Goal: Task Accomplishment & Management: Manage account settings

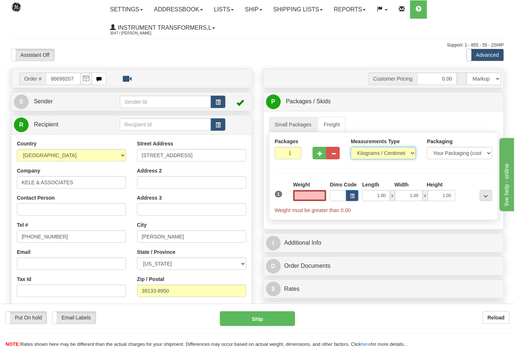
type input "0.00"
drag, startPoint x: 0, startPoint y: 0, endPoint x: 366, endPoint y: 155, distance: 397.1
click at [366, 155] on select "Pounds / Inches Kilograms / Centimeters" at bounding box center [383, 153] width 65 height 12
select select "0"
click at [351, 147] on select "Pounds / Inches Kilograms / Centimeters" at bounding box center [383, 153] width 65 height 12
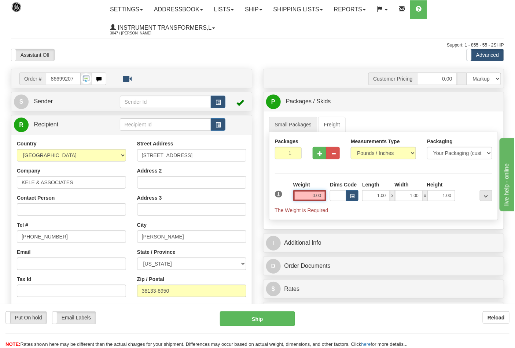
click at [322, 194] on input "0.00" at bounding box center [309, 195] width 33 height 11
click button "Delete" at bounding box center [0, 0] width 0 height 0
type input "8.00"
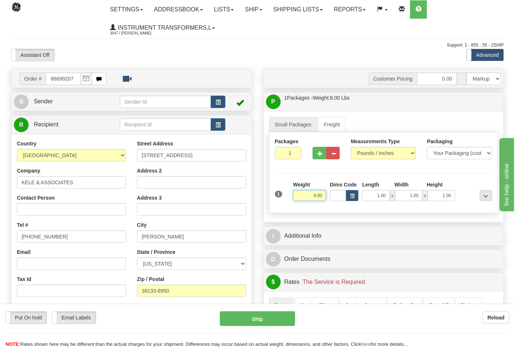
scroll to position [204, 0]
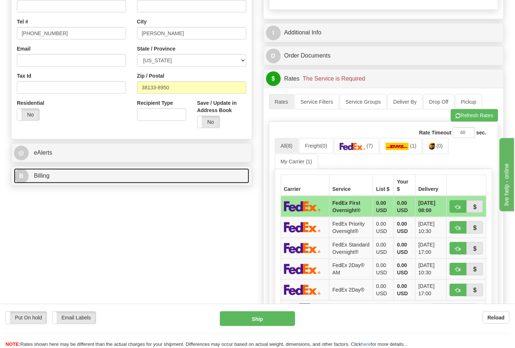
click at [115, 181] on link "B Billing" at bounding box center [131, 176] width 235 height 15
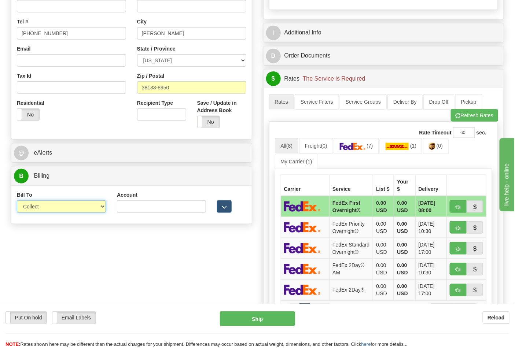
drag, startPoint x: 42, startPoint y: 208, endPoint x: 45, endPoint y: 212, distance: 5.3
click at [42, 208] on select "Sender Recipient Third Party Collect" at bounding box center [61, 207] width 89 height 12
select select "2"
click at [17, 201] on select "Sender Recipient Third Party Collect" at bounding box center [61, 207] width 89 height 12
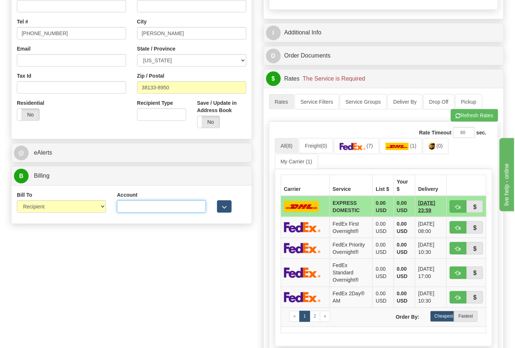
click at [138, 210] on input "Account" at bounding box center [161, 207] width 89 height 12
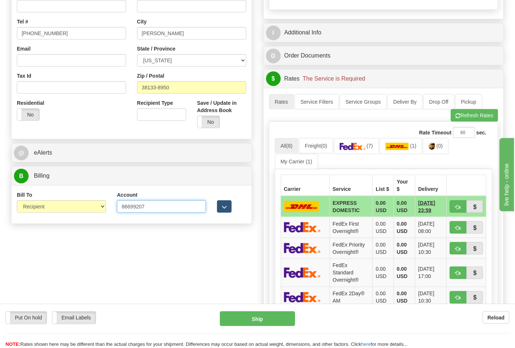
type input "86699207"
click button "Delete" at bounding box center [0, 0] width 0 height 0
click at [360, 152] on link "(7)" at bounding box center [356, 146] width 45 height 16
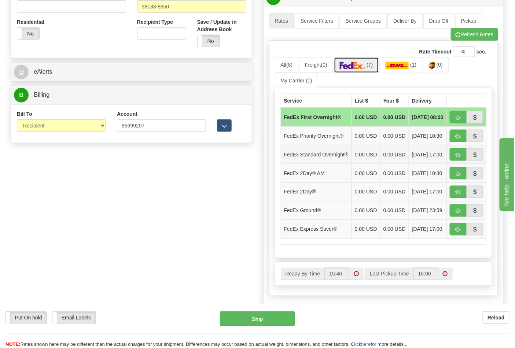
scroll to position [285, 0]
click at [457, 213] on span "button" at bounding box center [458, 211] width 5 height 5
type input "92"
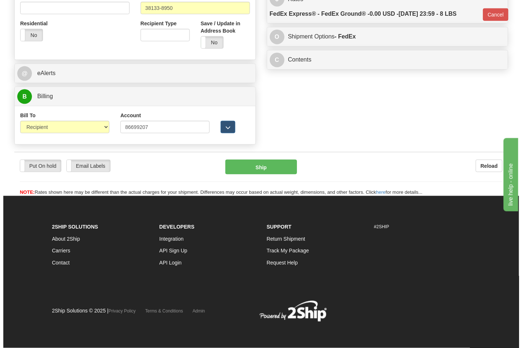
scroll to position [274, 0]
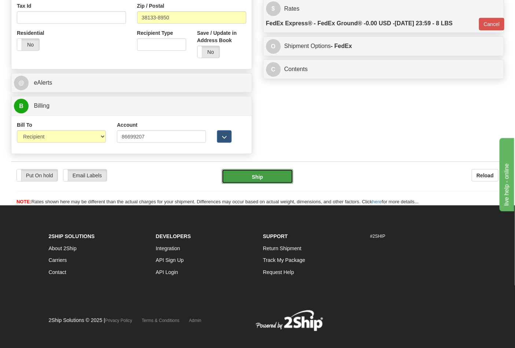
click at [248, 175] on button "Ship" at bounding box center [257, 176] width 71 height 15
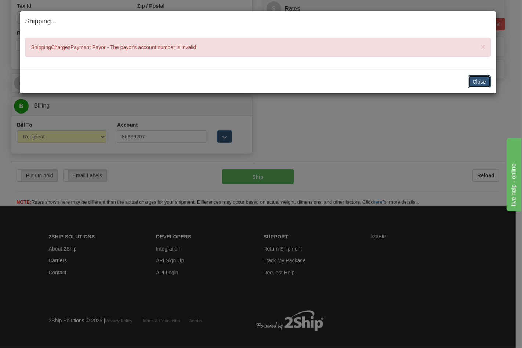
drag, startPoint x: 483, startPoint y: 85, endPoint x: 386, endPoint y: 81, distance: 96.5
click at [482, 84] on button "Close" at bounding box center [479, 82] width 23 height 12
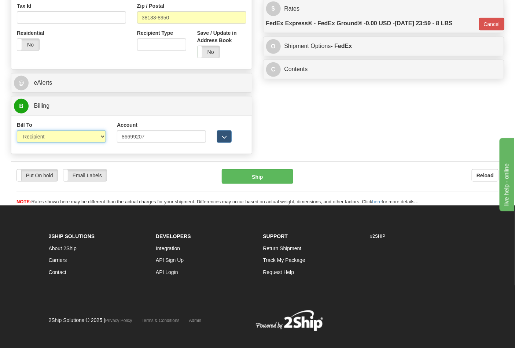
click at [48, 136] on select "Sender Recipient Third Party Collect" at bounding box center [61, 137] width 89 height 12
drag, startPoint x: 156, startPoint y: 137, endPoint x: 101, endPoint y: 131, distance: 55.7
click at [101, 131] on div "Bill To Sender Recipient Third Party Collect Account 86699207 3rd Party Account…" at bounding box center [131, 134] width 241 height 27
type input "9884169191"
click at [272, 163] on div "Put On hold Put On hold Email Labels Email Labels Edit Reload Ship Reload" at bounding box center [257, 184] width 493 height 44
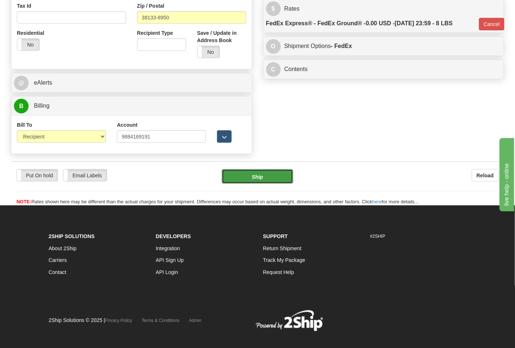
click at [269, 176] on button "Ship" at bounding box center [257, 176] width 71 height 15
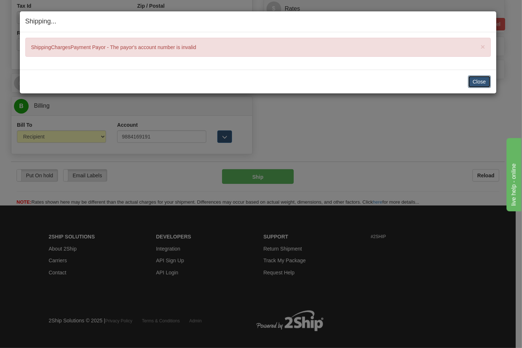
click at [473, 84] on button "Close" at bounding box center [479, 82] width 23 height 12
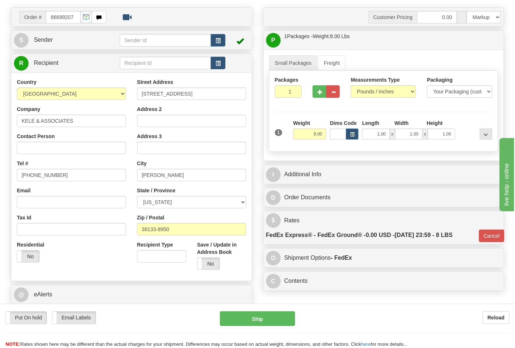
scroll to position [163, 0]
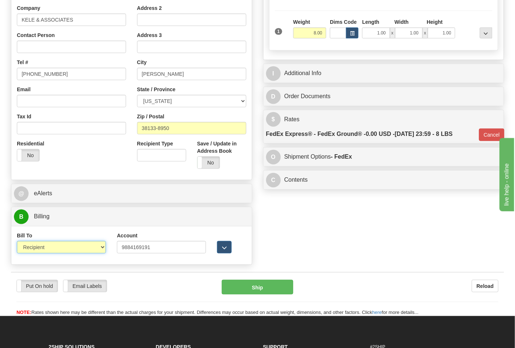
click at [68, 252] on select "Sender Recipient Third Party Collect" at bounding box center [61, 247] width 89 height 12
select select "4"
click at [17, 242] on select "Sender Recipient Third Party Collect" at bounding box center [61, 247] width 89 height 12
type input "92"
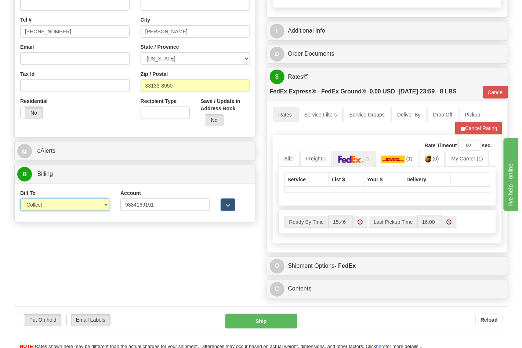
scroll to position [244, 0]
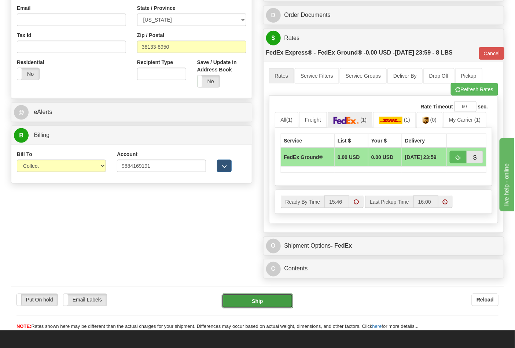
click at [249, 306] on button "Ship" at bounding box center [257, 301] width 71 height 15
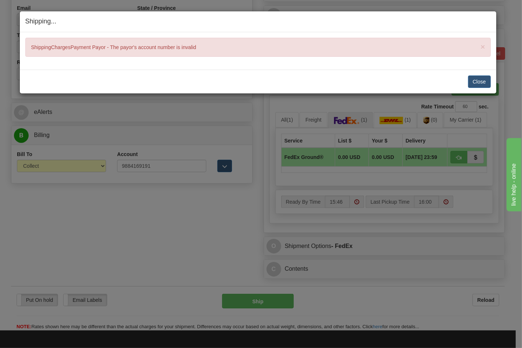
drag, startPoint x: 124, startPoint y: 173, endPoint x: 299, endPoint y: 100, distance: 189.8
click at [135, 169] on div "Shipping... Your SHIPMENT will EXPIRE in × ShippingChargesPayment Payor - The p…" at bounding box center [261, 174] width 522 height 348
click at [472, 78] on button "Close" at bounding box center [479, 82] width 23 height 12
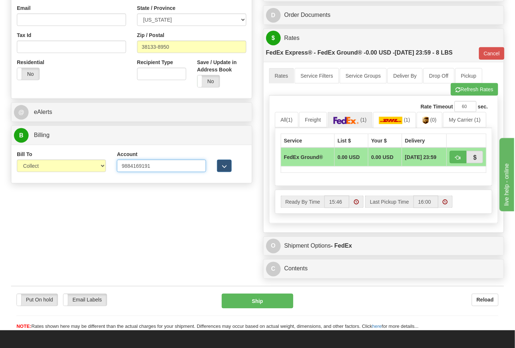
click at [128, 165] on input "9884169191" at bounding box center [161, 166] width 89 height 12
type input "984169191"
click at [68, 167] on select "Sender Recipient Third Party Collect" at bounding box center [61, 166] width 89 height 12
select select "2"
click at [17, 161] on select "Sender Recipient Third Party Collect" at bounding box center [61, 166] width 89 height 12
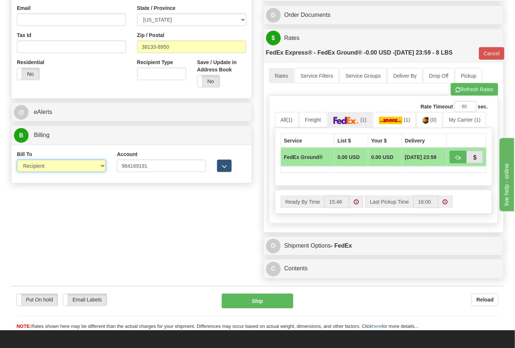
type input "92"
click at [250, 299] on button "Ship" at bounding box center [257, 301] width 71 height 15
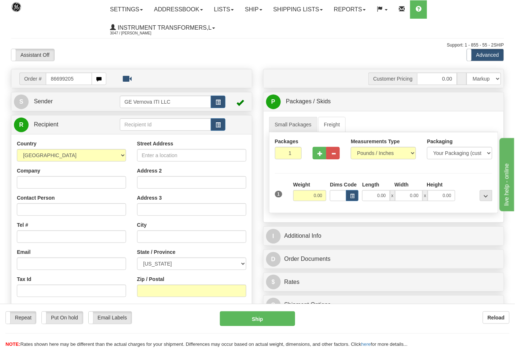
type input "86699205"
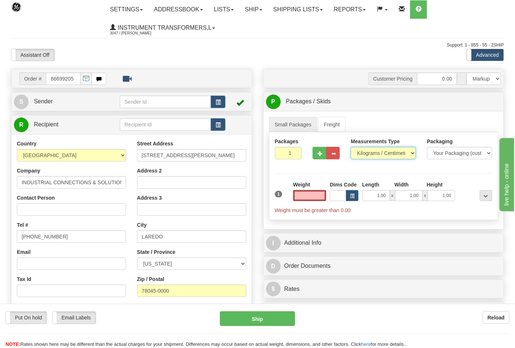
type input "0.00"
click at [369, 156] on select "Pounds / Inches Kilograms / Centimeters" at bounding box center [383, 153] width 65 height 12
select select "0"
click at [351, 147] on select "Pounds / Inches Kilograms / Centimeters" at bounding box center [383, 153] width 65 height 12
click at [318, 197] on input "0.00" at bounding box center [309, 195] width 33 height 11
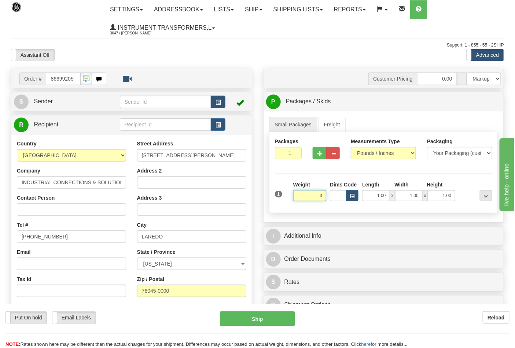
click button "Delete" at bounding box center [0, 0] width 0 height 0
type input "3.00"
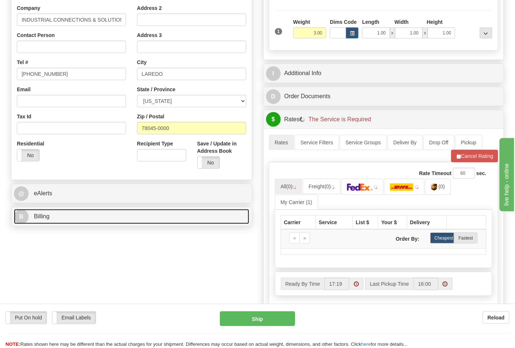
click at [81, 211] on link "B Billing" at bounding box center [131, 216] width 235 height 15
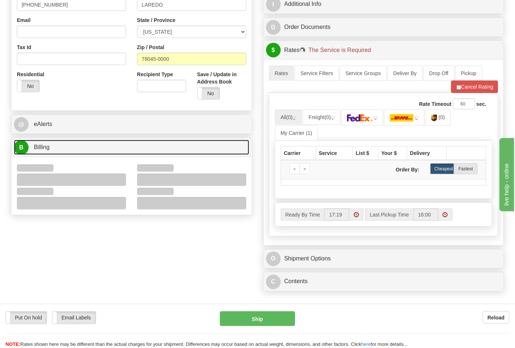
scroll to position [285, 0]
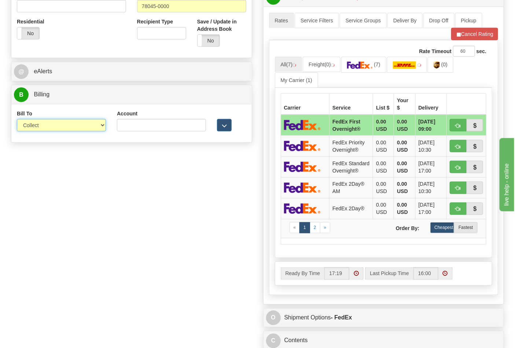
drag, startPoint x: 32, startPoint y: 125, endPoint x: 37, endPoint y: 129, distance: 6.8
click at [32, 125] on select "Sender Recipient Third Party Collect" at bounding box center [61, 125] width 89 height 12
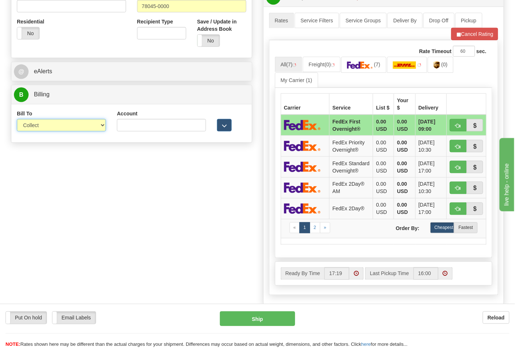
select select "2"
click at [17, 120] on select "Sender Recipient Third Party Collect" at bounding box center [61, 125] width 89 height 12
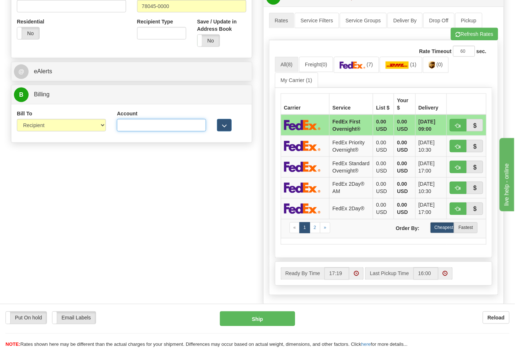
click at [160, 131] on input "Account" at bounding box center [161, 125] width 89 height 12
paste input "844904193"
type input "844904193"
click at [357, 67] on img at bounding box center [353, 65] width 26 height 7
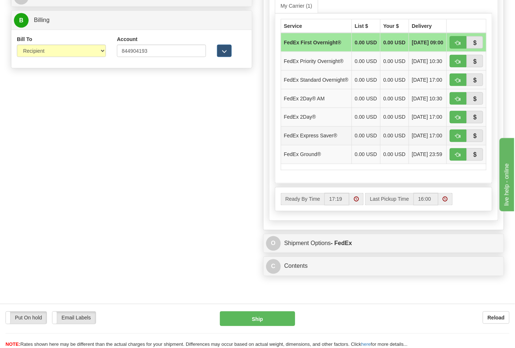
scroll to position [367, 0]
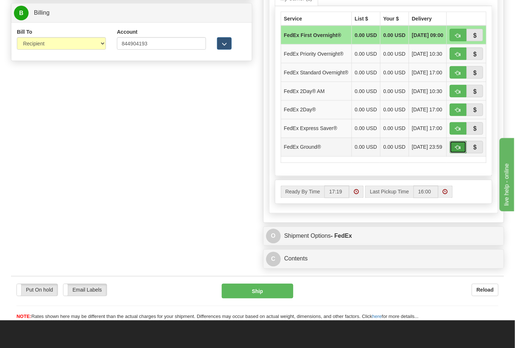
click at [459, 150] on span "button" at bounding box center [458, 148] width 5 height 5
type input "92"
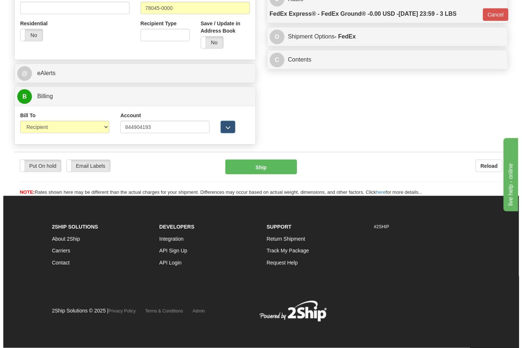
scroll to position [284, 0]
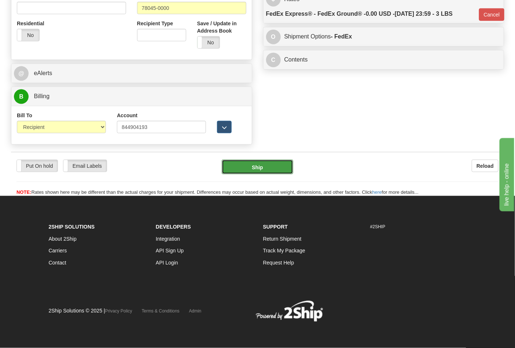
click at [273, 164] on button "Ship" at bounding box center [257, 167] width 71 height 15
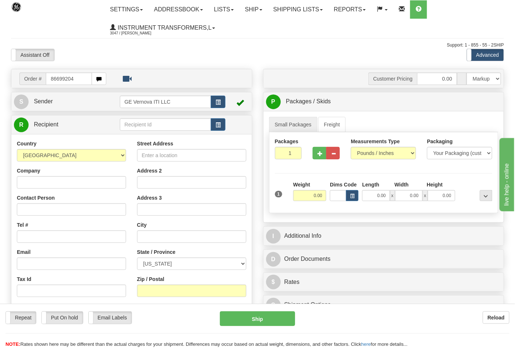
type input "86699204"
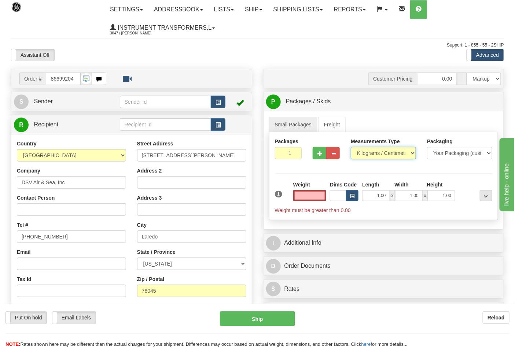
type input "0.00"
click at [373, 155] on select "Pounds / Inches Kilograms / Centimeters" at bounding box center [383, 153] width 65 height 12
select select "0"
click at [351, 147] on select "Pounds / Inches Kilograms / Centimeters" at bounding box center [383, 153] width 65 height 12
click at [323, 197] on input "0.00" at bounding box center [309, 195] width 33 height 11
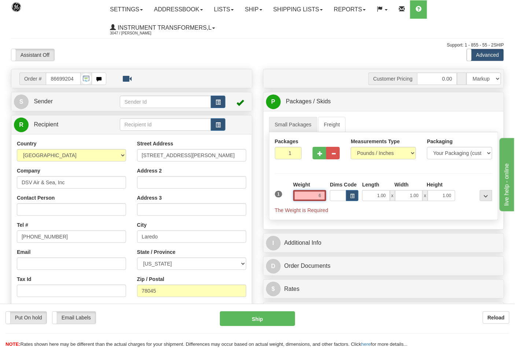
click button "Delete" at bounding box center [0, 0] width 0 height 0
type input "6.00"
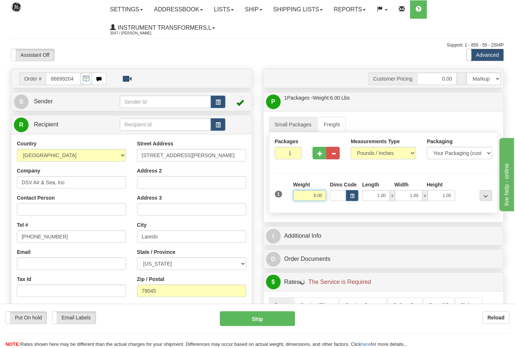
scroll to position [122, 0]
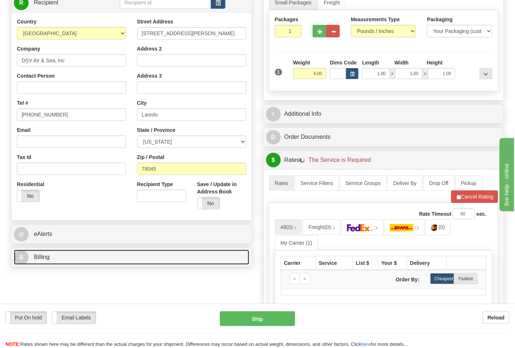
click at [82, 258] on link "B Billing" at bounding box center [131, 257] width 235 height 15
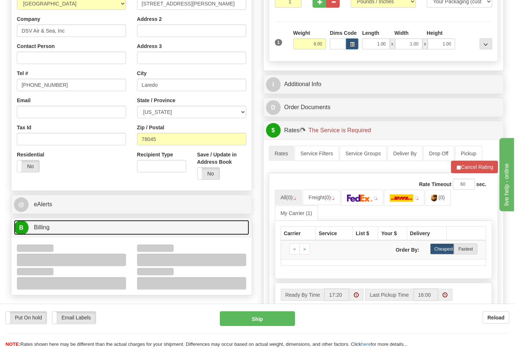
scroll to position [204, 0]
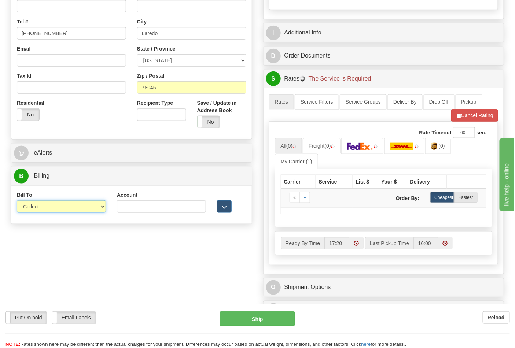
drag, startPoint x: 46, startPoint y: 207, endPoint x: 46, endPoint y: 213, distance: 6.2
click at [46, 207] on select "Sender Recipient Third Party Collect" at bounding box center [61, 207] width 89 height 12
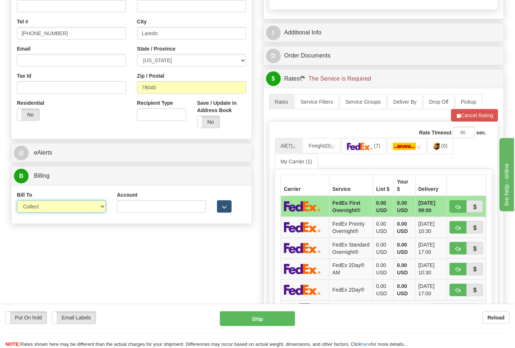
select select "2"
click at [17, 201] on select "Sender Recipient Third Party Collect" at bounding box center [61, 207] width 89 height 12
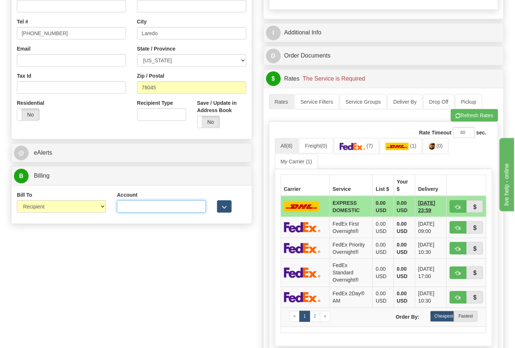
click at [167, 207] on input "Account" at bounding box center [161, 207] width 89 height 12
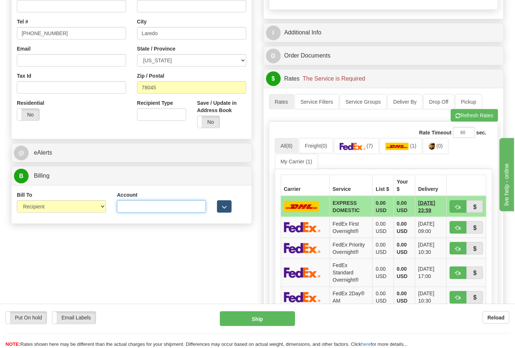
paste input "587102"
type input "587102"
click at [460, 116] on button "Refresh Rates" at bounding box center [474, 115] width 47 height 12
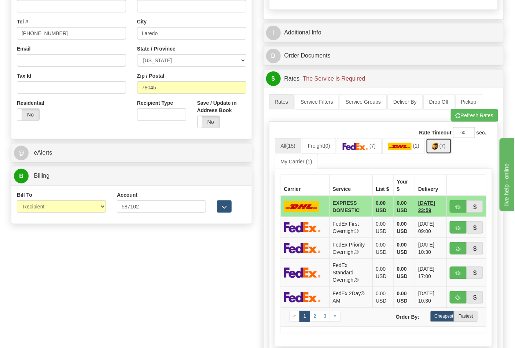
click at [446, 149] on span "(7)" at bounding box center [443, 146] width 6 height 6
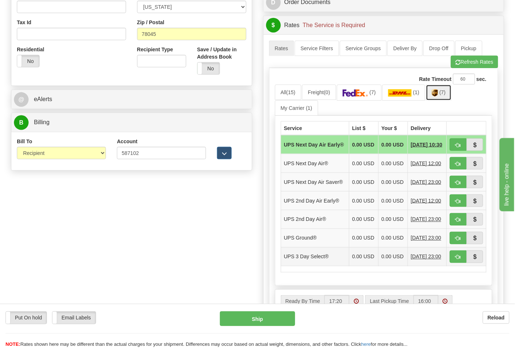
scroll to position [326, 0]
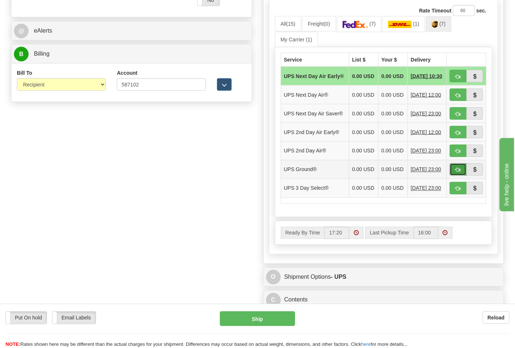
click at [461, 176] on button "button" at bounding box center [458, 170] width 17 height 12
type input "03"
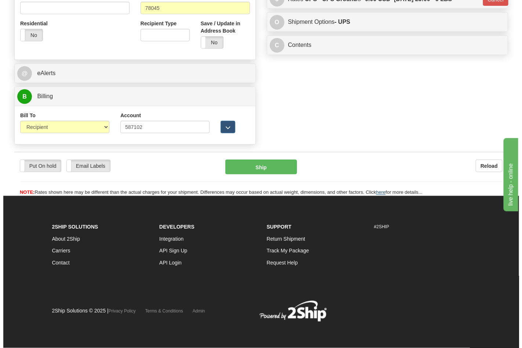
scroll to position [284, 0]
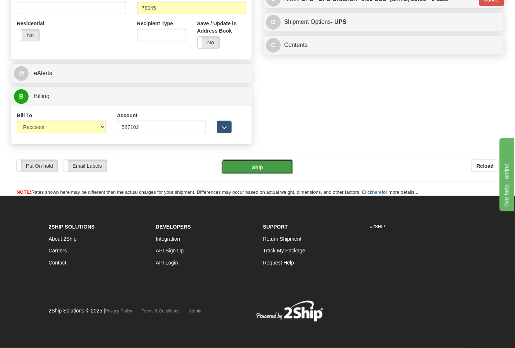
click at [262, 173] on button "Ship" at bounding box center [257, 167] width 71 height 15
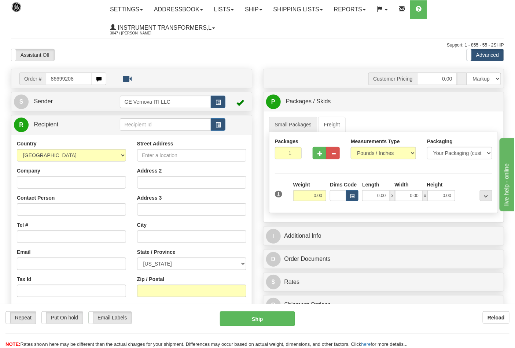
type input "86699208"
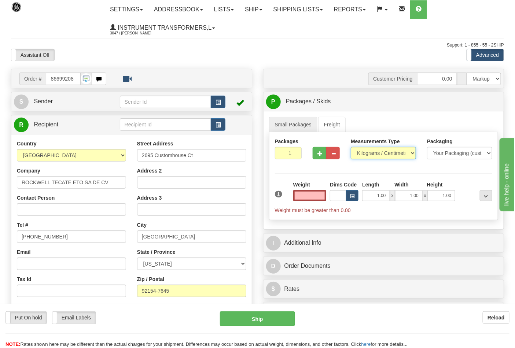
type input "0.00"
click at [366, 156] on select "Pounds / Inches Kilograms / Centimeters" at bounding box center [383, 153] width 65 height 12
select select "0"
click at [351, 147] on select "Pounds / Inches Kilograms / Centimeters" at bounding box center [383, 153] width 65 height 12
drag, startPoint x: 321, startPoint y: 197, endPoint x: 326, endPoint y: 195, distance: 6.0
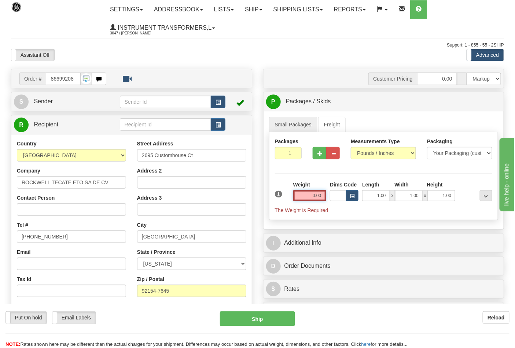
click at [322, 197] on input "0.00" at bounding box center [309, 195] width 33 height 11
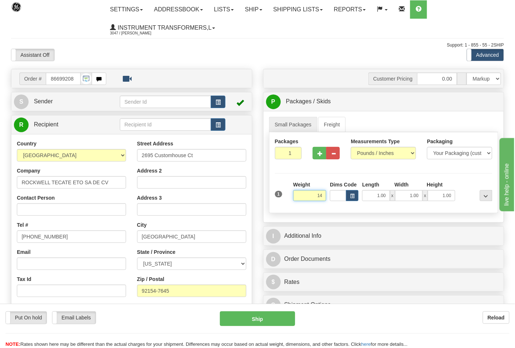
click button "Delete" at bounding box center [0, 0] width 0 height 0
type input "14.00"
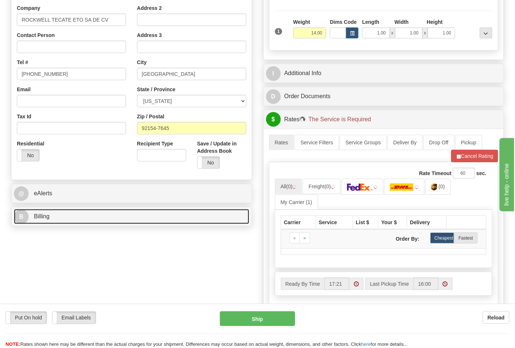
click at [114, 220] on link "B Billing" at bounding box center [131, 216] width 235 height 15
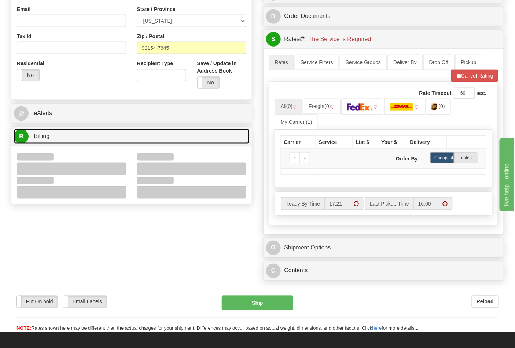
scroll to position [244, 0]
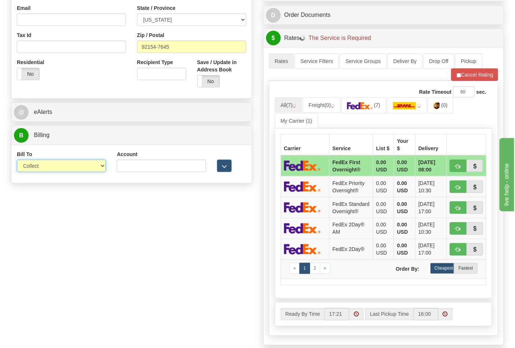
click at [41, 168] on select "Sender Recipient Third Party Collect" at bounding box center [61, 166] width 89 height 12
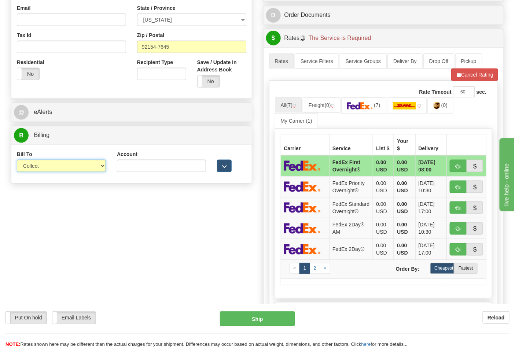
select select "2"
click at [17, 161] on select "Sender Recipient Third Party Collect" at bounding box center [61, 166] width 89 height 12
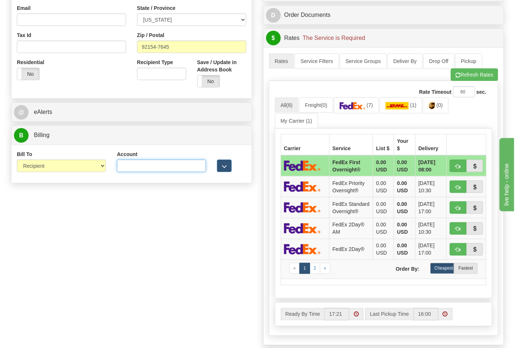
click at [133, 166] on input "Account" at bounding box center [161, 166] width 89 height 12
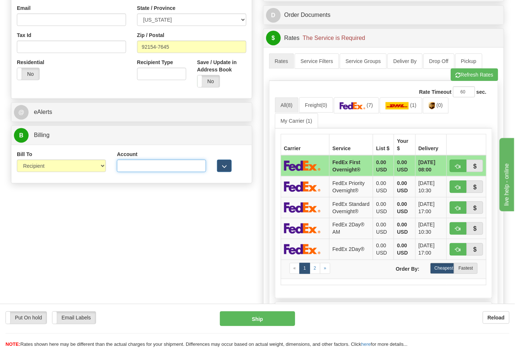
paste input "688W15"
type input "688W15"
drag, startPoint x: 480, startPoint y: 67, endPoint x: 482, endPoint y: 72, distance: 4.9
click at [480, 67] on link "Pickup" at bounding box center [469, 61] width 27 height 15
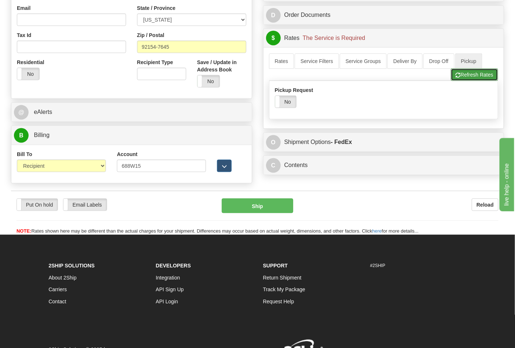
click at [482, 77] on button "Refresh Rates" at bounding box center [474, 75] width 47 height 12
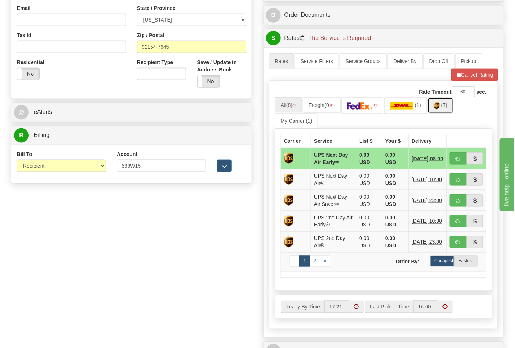
click at [446, 109] on link "(7)" at bounding box center [441, 106] width 26 height 16
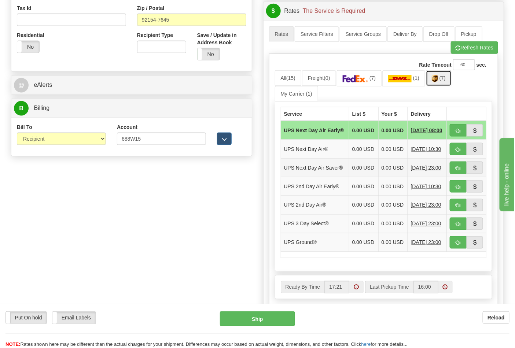
scroll to position [285, 0]
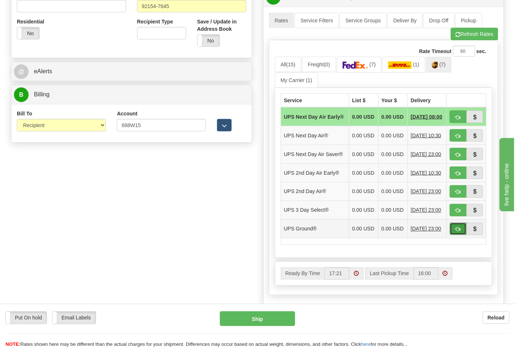
click at [455, 235] on button "button" at bounding box center [458, 229] width 17 height 12
type input "03"
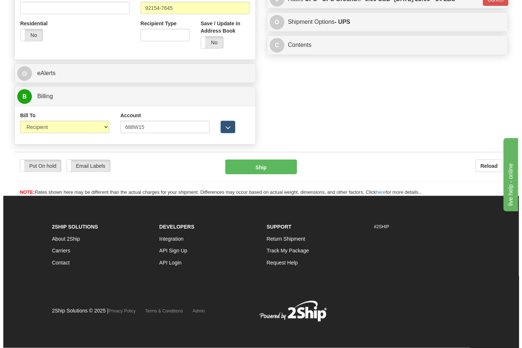
scroll to position [274, 0]
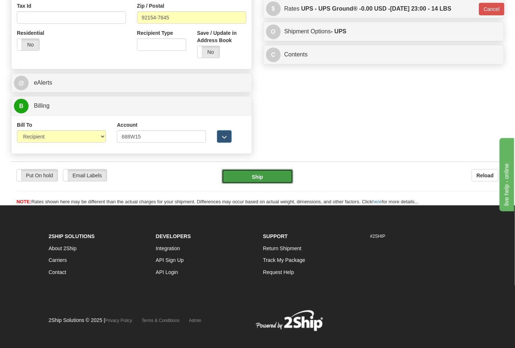
click at [269, 178] on button "Ship" at bounding box center [257, 176] width 71 height 15
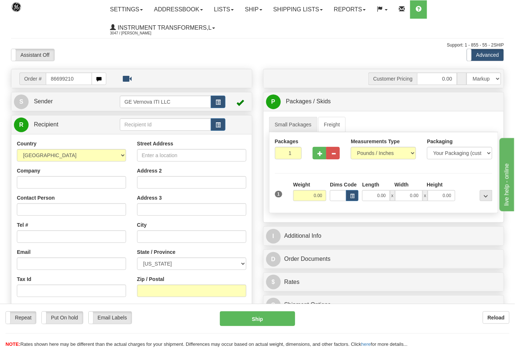
type input "86699210"
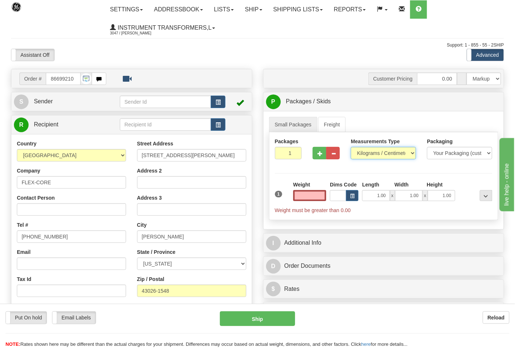
type input "0.00"
click at [358, 158] on select "Pounds / Inches Kilograms / Centimeters" at bounding box center [383, 153] width 65 height 12
select select "0"
click at [351, 147] on select "Pounds / Inches Kilograms / Centimeters" at bounding box center [383, 153] width 65 height 12
click at [322, 198] on input "0.00" at bounding box center [309, 195] width 33 height 11
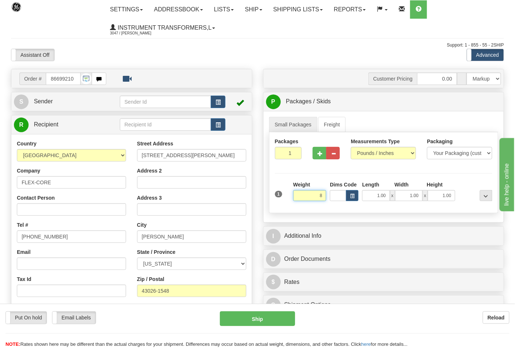
click button "Delete" at bounding box center [0, 0] width 0 height 0
type input "8.00"
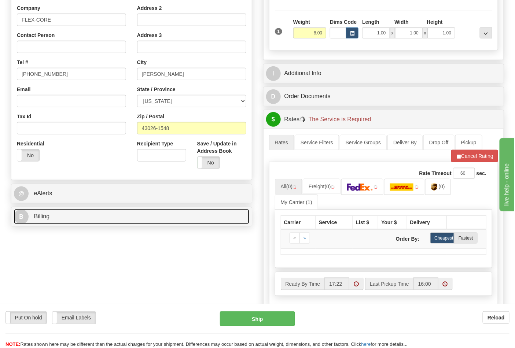
click at [61, 222] on link "B Billing" at bounding box center [131, 216] width 235 height 15
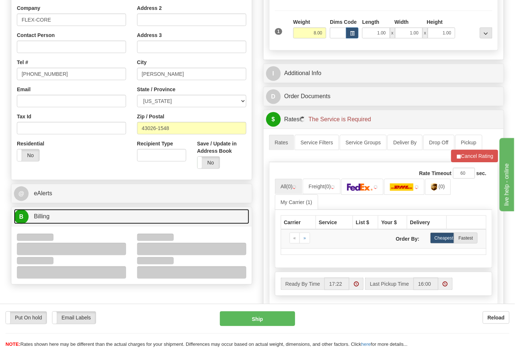
scroll to position [285, 0]
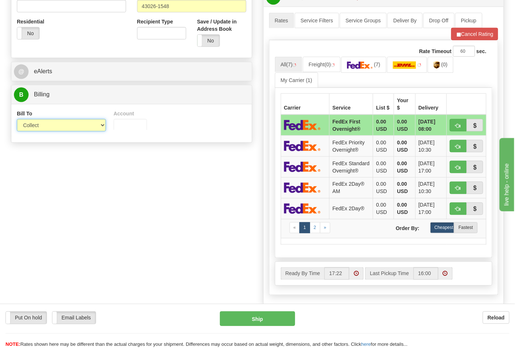
click at [35, 125] on select "Sender Recipient Third Party Collect" at bounding box center [61, 125] width 89 height 12
select select "2"
click at [17, 120] on select "Sender Recipient Third Party Collect" at bounding box center [61, 125] width 89 height 12
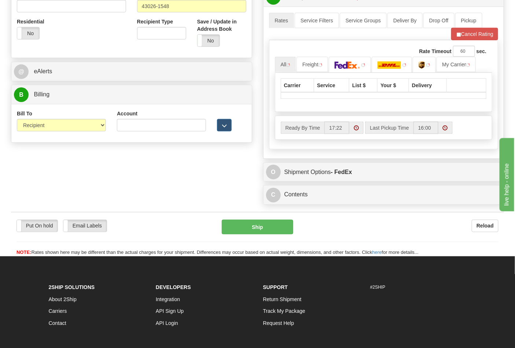
drag, startPoint x: 109, startPoint y: 129, endPoint x: 114, endPoint y: 128, distance: 5.0
click at [111, 128] on div "Bill To Sender Recipient Third Party Collect Account 3rd Party Account List Ple…" at bounding box center [131, 123] width 241 height 27
click at [124, 128] on input "Account" at bounding box center [161, 125] width 89 height 12
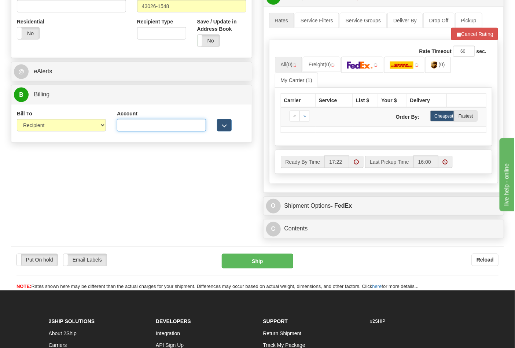
type input "473367"
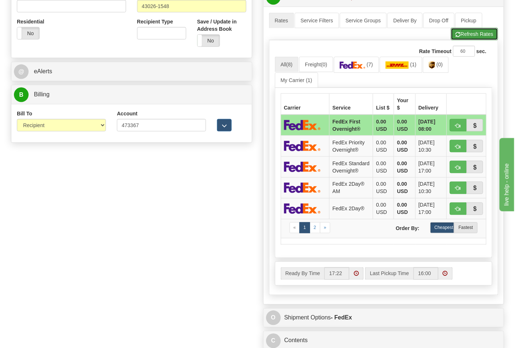
click at [468, 34] on button "Refresh Rates" at bounding box center [474, 34] width 47 height 12
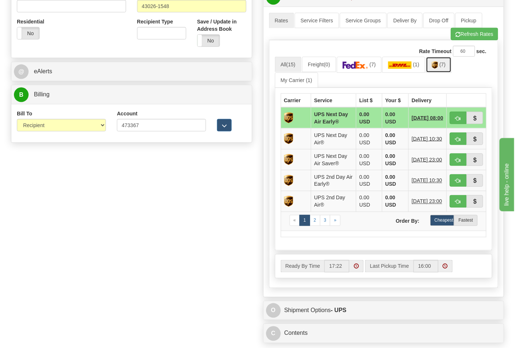
click at [442, 68] on link "(7)" at bounding box center [439, 65] width 26 height 16
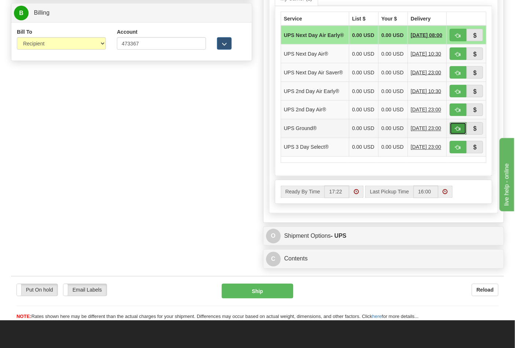
click at [457, 132] on span "button" at bounding box center [458, 129] width 5 height 5
type input "03"
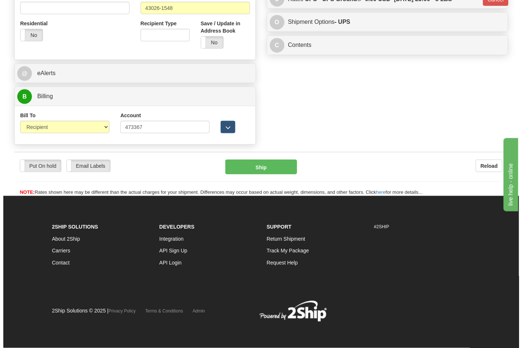
scroll to position [284, 0]
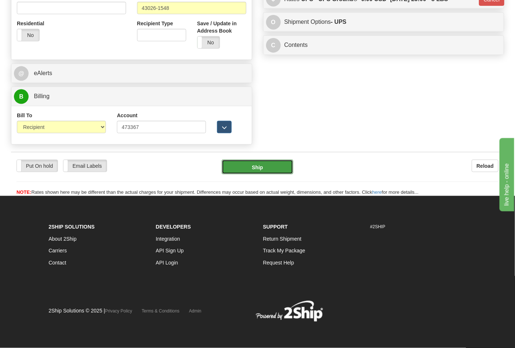
click at [273, 162] on button "Ship" at bounding box center [257, 167] width 71 height 15
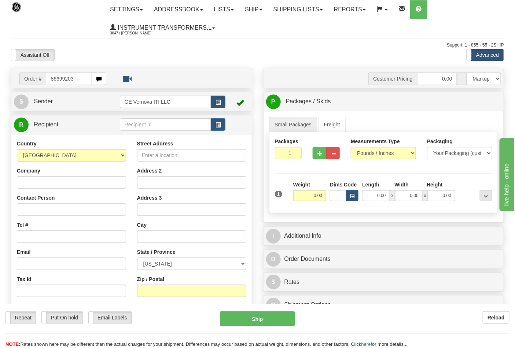
type input "86699203"
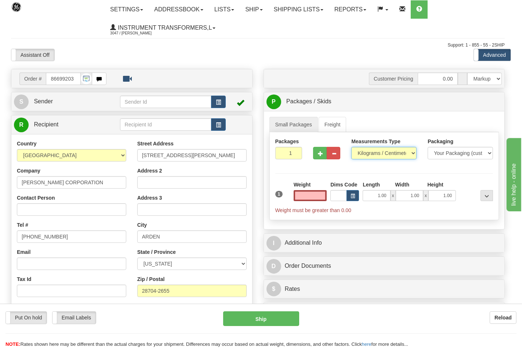
type input "0.00"
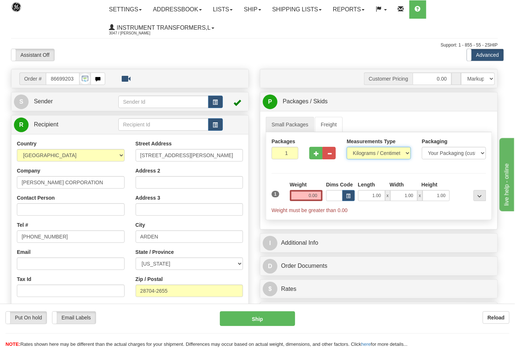
click at [368, 153] on select "Pounds / Inches Kilograms / Centimeters" at bounding box center [379, 153] width 64 height 12
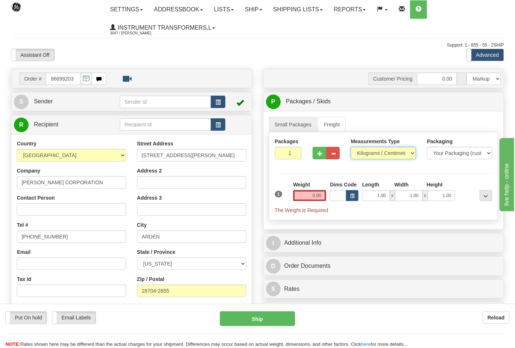
select select "0"
click at [351, 147] on select "Pounds / Inches Kilograms / Centimeters" at bounding box center [383, 153] width 65 height 12
click at [322, 195] on input "0.00" at bounding box center [309, 195] width 33 height 11
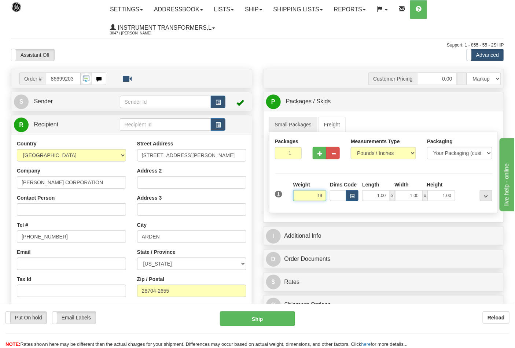
click button "Delete" at bounding box center [0, 0] width 0 height 0
type input "19.00"
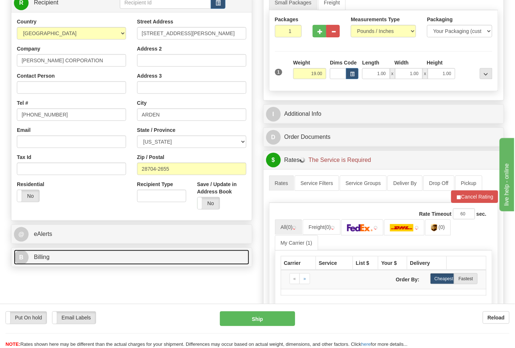
click at [85, 255] on link "B Billing" at bounding box center [131, 257] width 235 height 15
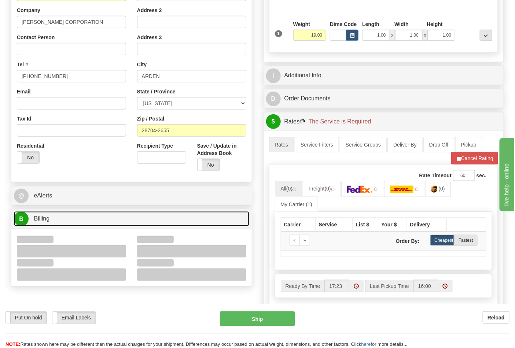
scroll to position [244, 0]
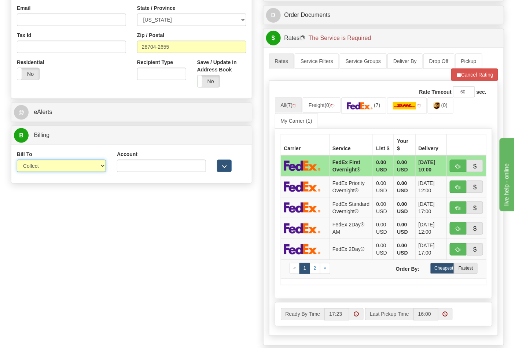
click at [40, 167] on select "Sender Recipient Third Party Collect" at bounding box center [61, 166] width 89 height 12
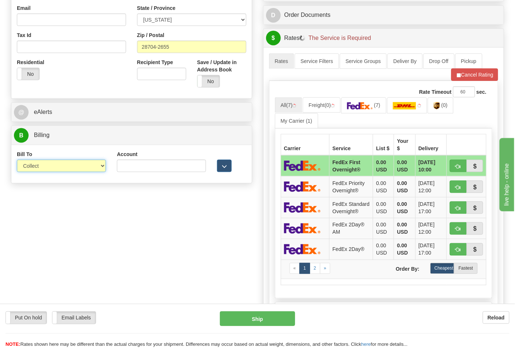
select select "2"
click at [17, 161] on select "Sender Recipient Third Party Collect" at bounding box center [61, 166] width 89 height 12
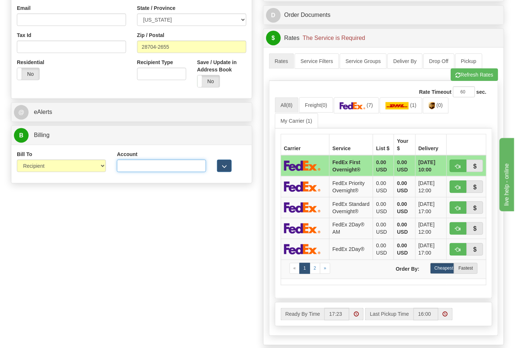
click at [155, 164] on input "Account" at bounding box center [161, 166] width 89 height 12
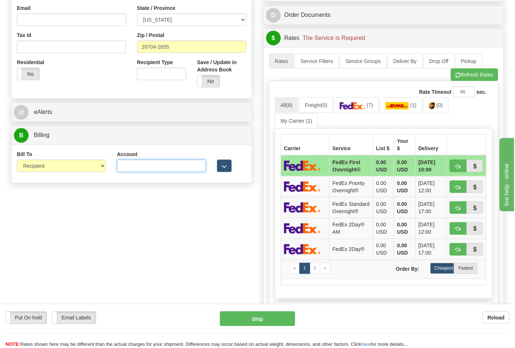
paste input "103014760"
type input "103014760"
click at [366, 108] on img at bounding box center [353, 105] width 26 height 7
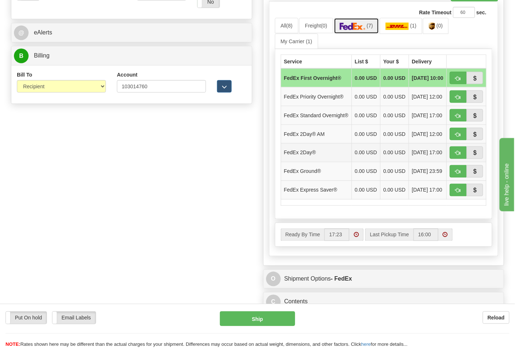
scroll to position [326, 0]
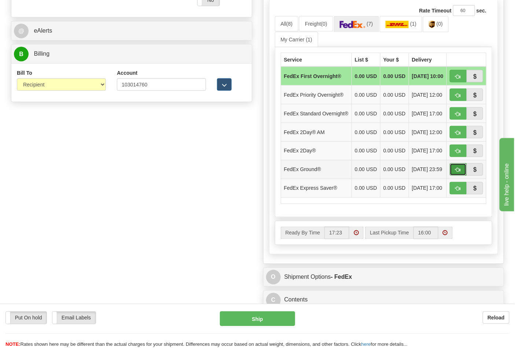
click at [452, 176] on button "button" at bounding box center [458, 170] width 17 height 12
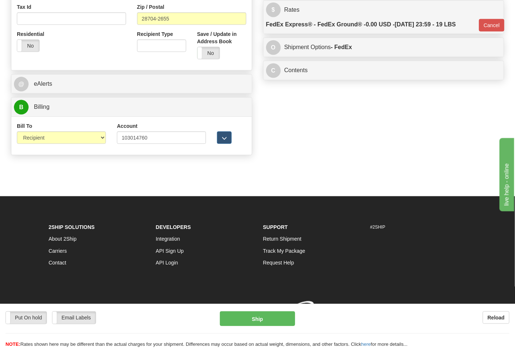
type input "92"
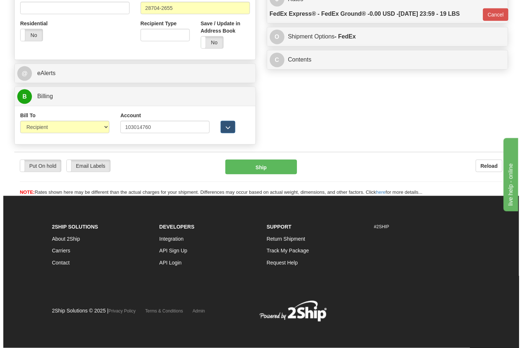
scroll to position [284, 0]
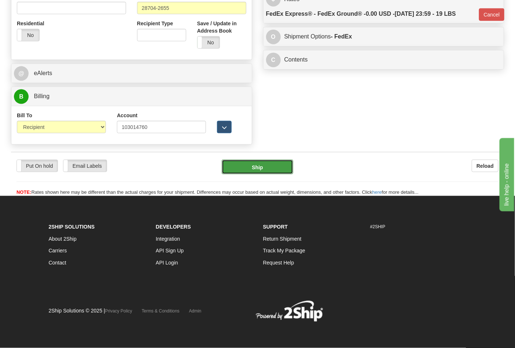
click at [274, 164] on button "Ship" at bounding box center [257, 167] width 71 height 15
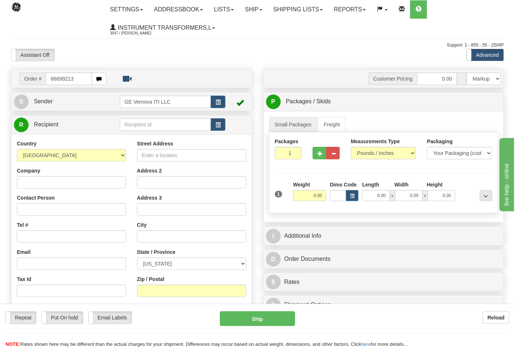
type input "86699213"
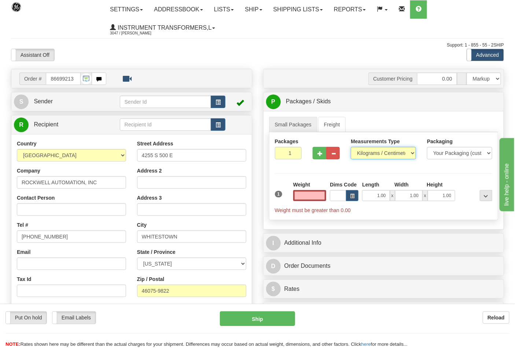
type input "0.00"
click at [371, 152] on select "Pounds / Inches Kilograms / Centimeters" at bounding box center [383, 153] width 65 height 12
select select "0"
click at [351, 147] on select "Pounds / Inches Kilograms / Centimeters" at bounding box center [383, 153] width 65 height 12
click at [320, 198] on input "0.00" at bounding box center [309, 195] width 33 height 11
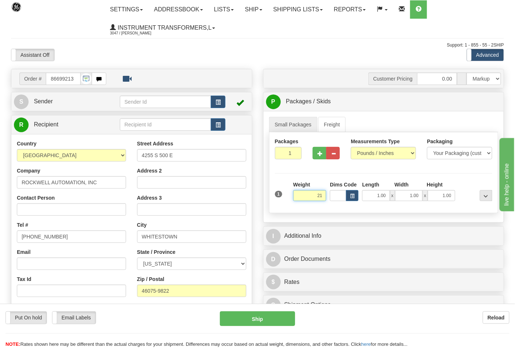
click button "Delete" at bounding box center [0, 0] width 0 height 0
type input "21.00"
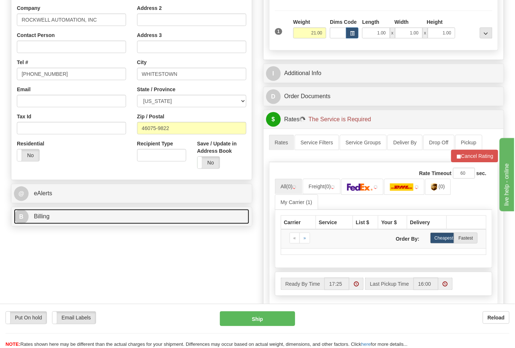
click at [103, 219] on link "B Billing" at bounding box center [131, 216] width 235 height 15
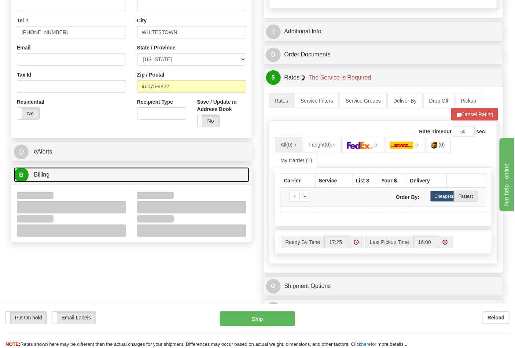
scroll to position [244, 0]
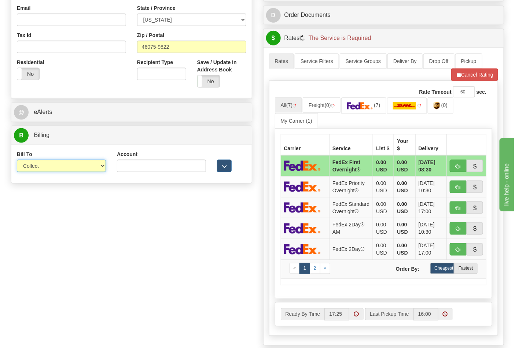
click at [31, 164] on select "Sender Recipient Third Party Collect" at bounding box center [61, 166] width 89 height 12
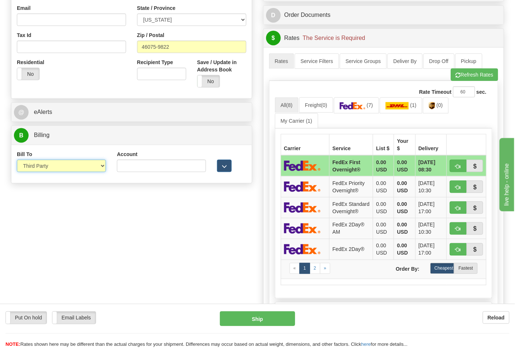
click at [17, 161] on select "Sender Recipient Third Party Collect" at bounding box center [61, 166] width 89 height 12
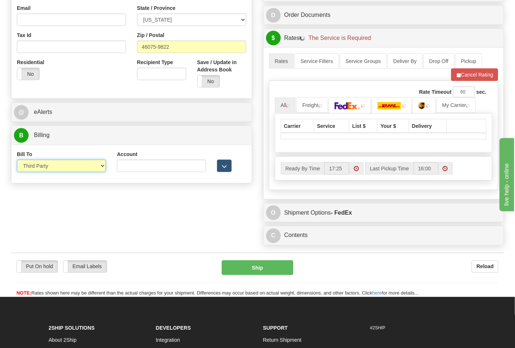
click at [39, 166] on select "Sender Recipient Third Party Collect" at bounding box center [61, 166] width 89 height 12
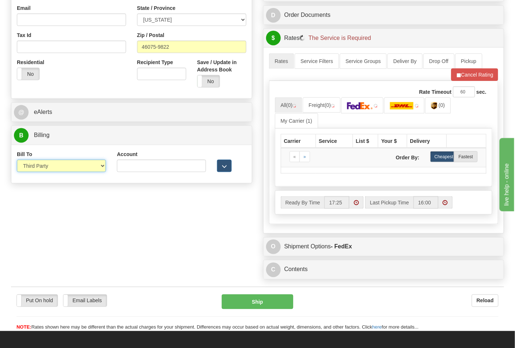
select select "2"
click at [17, 161] on select "Sender Recipient Third Party Collect" at bounding box center [61, 166] width 89 height 12
click at [158, 172] on input "Account" at bounding box center [161, 166] width 89 height 12
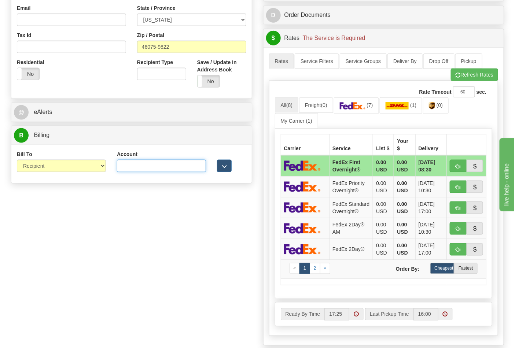
type input "587102"
click at [477, 73] on button "Refresh Rates" at bounding box center [474, 75] width 47 height 12
click at [443, 108] on span "(7)" at bounding box center [443, 105] width 6 height 6
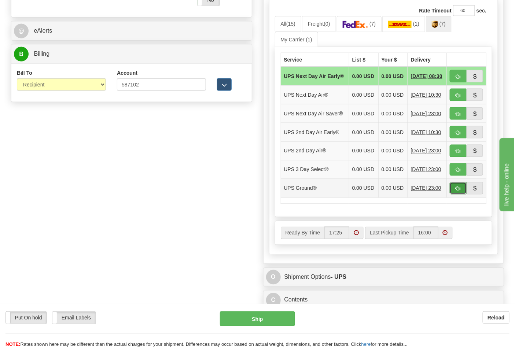
click at [458, 191] on span "button" at bounding box center [458, 189] width 5 height 5
type input "03"
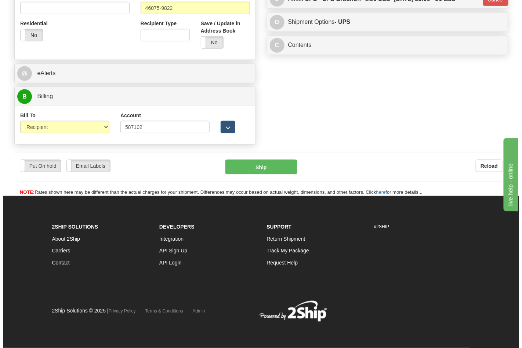
scroll to position [284, 0]
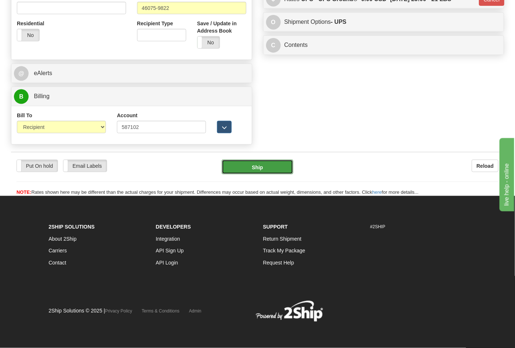
click at [280, 172] on button "Ship" at bounding box center [257, 167] width 71 height 15
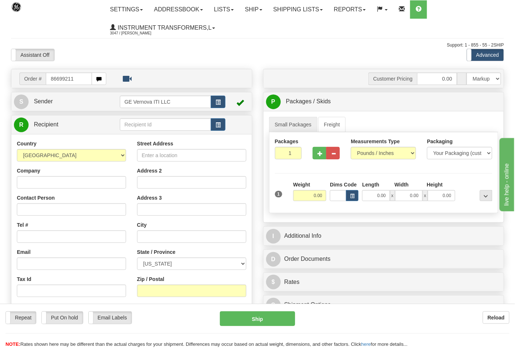
type input "86699211"
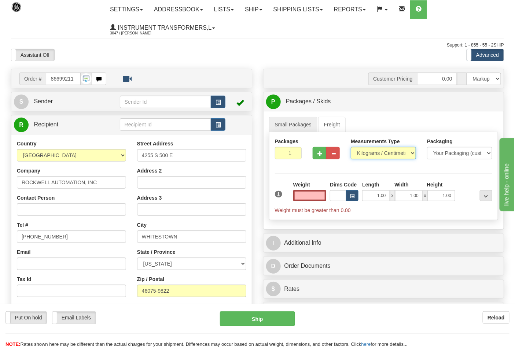
type input "0.00"
click at [375, 151] on select "Pounds / Inches Kilograms / Centimeters" at bounding box center [383, 153] width 65 height 12
select select "0"
click at [351, 147] on select "Pounds / Inches Kilograms / Centimeters" at bounding box center [383, 153] width 65 height 12
click at [319, 199] on input "0.00" at bounding box center [309, 195] width 33 height 11
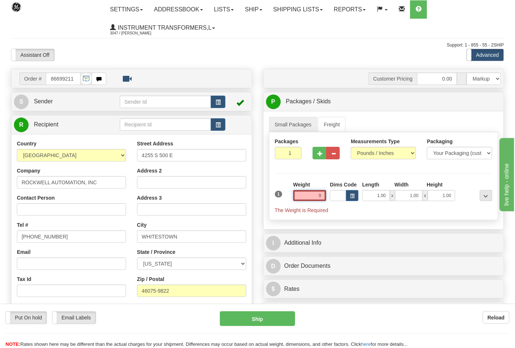
click button "Delete" at bounding box center [0, 0] width 0 height 0
type input "9.00"
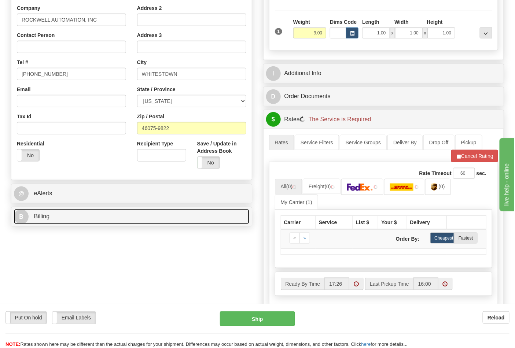
click at [67, 218] on link "B Billing" at bounding box center [131, 216] width 235 height 15
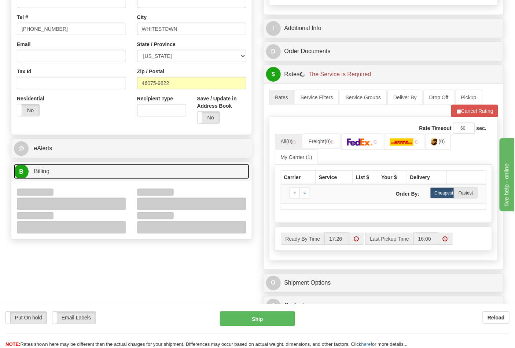
scroll to position [244, 0]
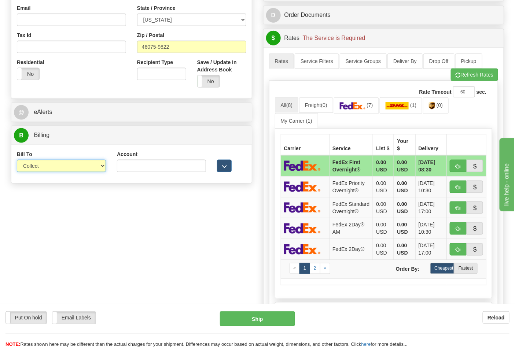
click at [51, 167] on select "Sender Recipient Third Party Collect" at bounding box center [61, 166] width 89 height 12
select select "2"
click at [17, 161] on select "Sender Recipient Third Party Collect" at bounding box center [61, 166] width 89 height 12
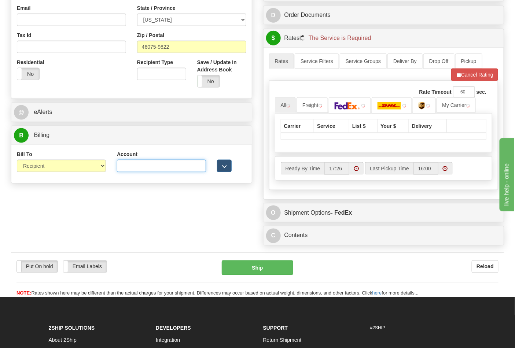
click at [139, 167] on input "Account" at bounding box center [161, 166] width 89 height 12
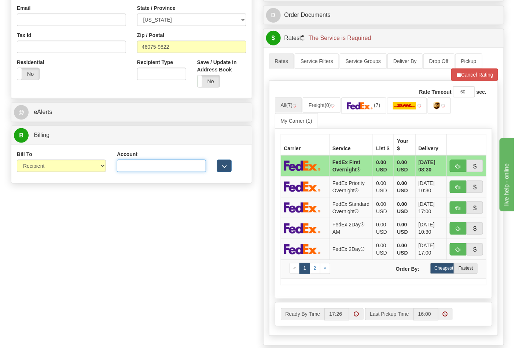
type input "587102"
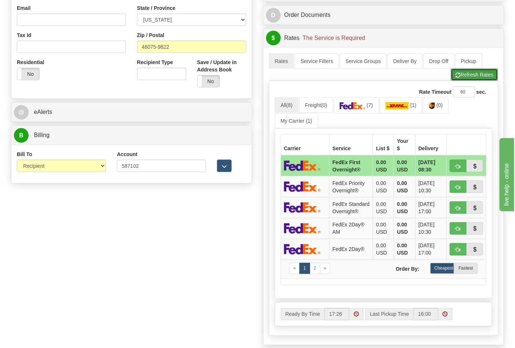
click at [465, 78] on button "Refresh Rates" at bounding box center [474, 75] width 47 height 12
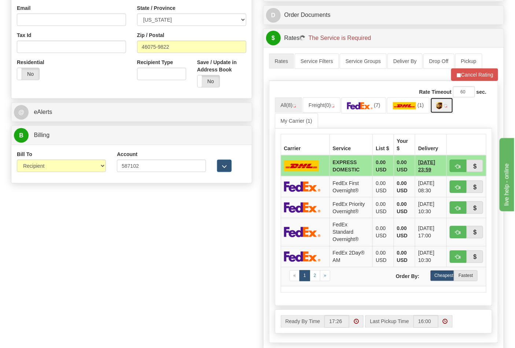
click at [441, 110] on img at bounding box center [439, 105] width 6 height 7
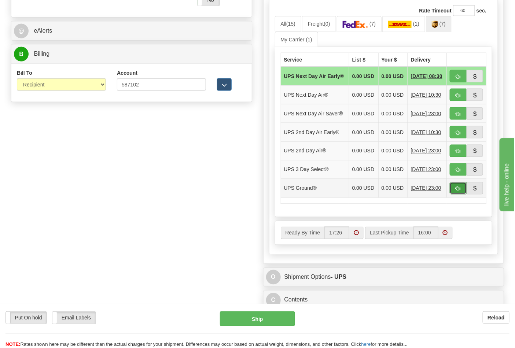
click at [461, 195] on button "button" at bounding box center [458, 188] width 17 height 12
type input "03"
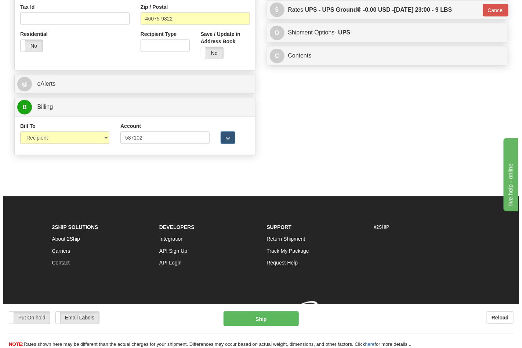
scroll to position [284, 0]
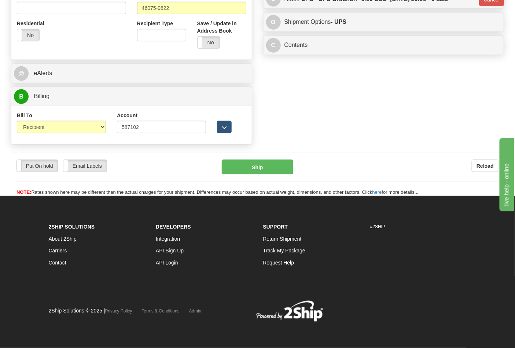
click at [260, 175] on div "Put On hold Put On hold Email Labels Email Labels Edit Reload Ship" at bounding box center [257, 178] width 493 height 37
click at [263, 170] on button "Ship" at bounding box center [257, 167] width 71 height 15
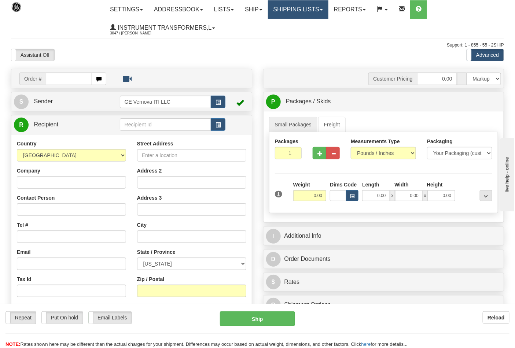
click at [298, 8] on link "Shipping lists" at bounding box center [298, 9] width 61 height 18
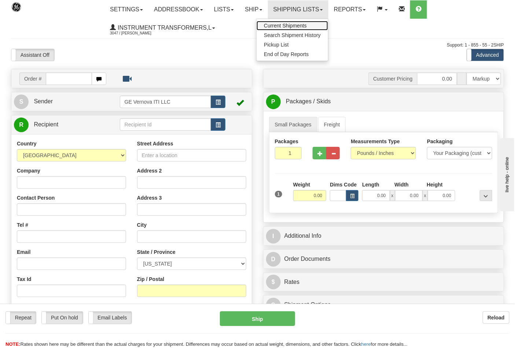
click at [288, 26] on span "Current Shipments" at bounding box center [285, 26] width 43 height 6
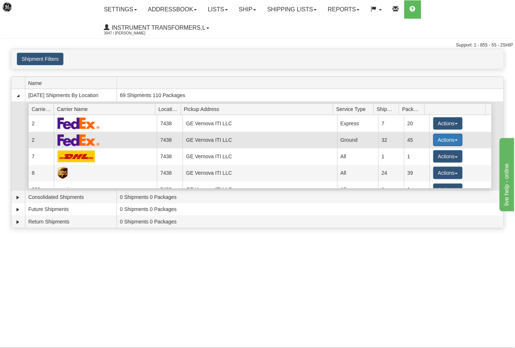
click at [435, 137] on button "Actions" at bounding box center [448, 140] width 29 height 12
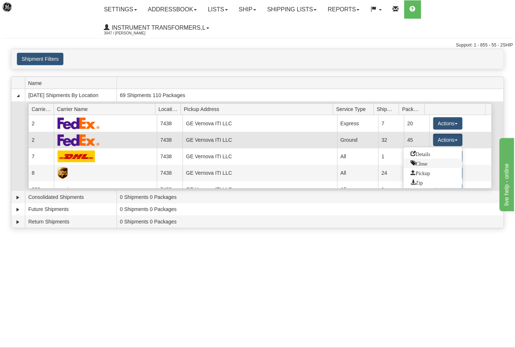
click at [420, 165] on span "Close" at bounding box center [419, 163] width 17 height 5
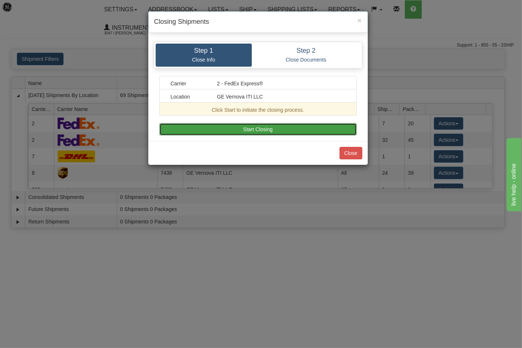
click at [260, 129] on button "Start Closing" at bounding box center [257, 129] width 197 height 12
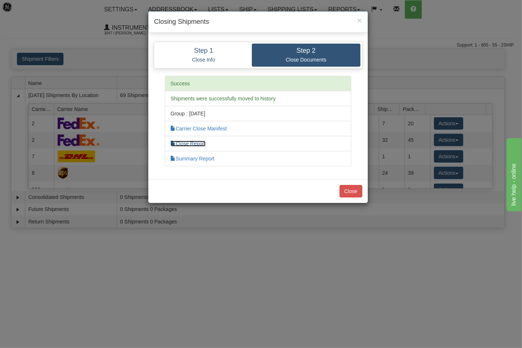
click at [202, 141] on link "Close Report" at bounding box center [188, 144] width 35 height 6
click at [349, 192] on button "Close" at bounding box center [350, 191] width 23 height 12
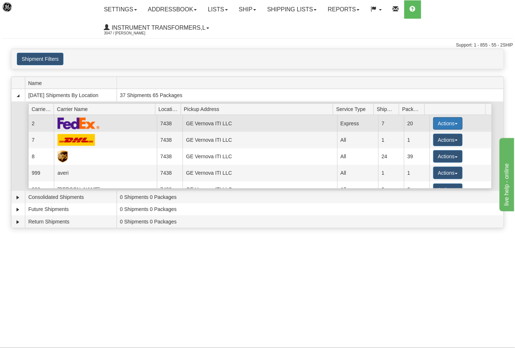
click at [438, 127] on button "Actions" at bounding box center [448, 123] width 29 height 12
click at [434, 129] on button "Actions" at bounding box center [448, 123] width 29 height 12
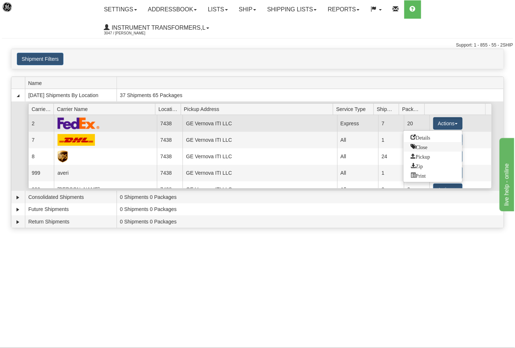
click at [420, 145] on span "Close" at bounding box center [419, 146] width 17 height 5
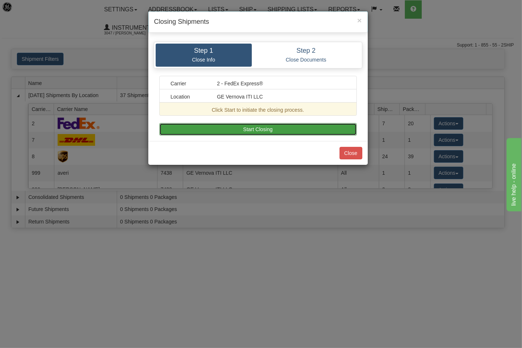
click at [280, 126] on button "Start Closing" at bounding box center [257, 129] width 197 height 12
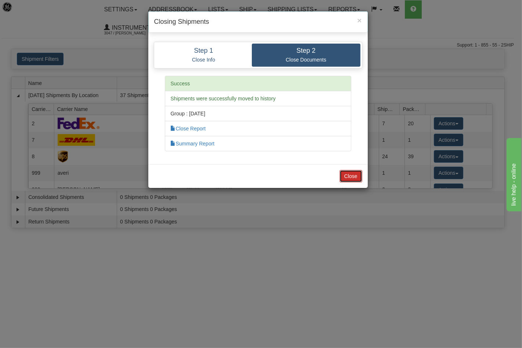
click at [343, 173] on button "Close" at bounding box center [350, 176] width 23 height 12
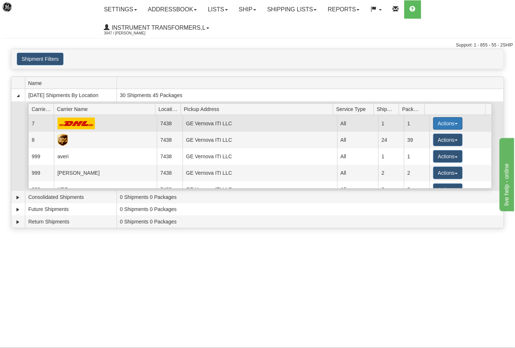
click at [439, 123] on button "Actions" at bounding box center [448, 123] width 29 height 12
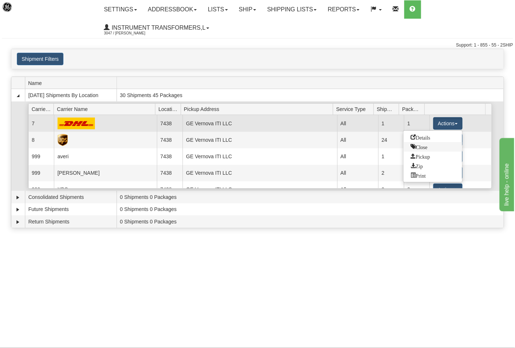
click at [417, 148] on span "Close" at bounding box center [419, 146] width 17 height 5
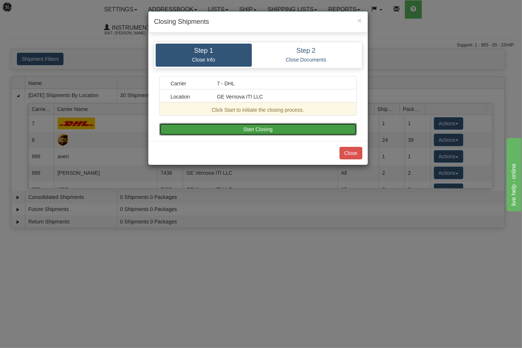
click at [296, 133] on button "Start Closing" at bounding box center [257, 129] width 197 height 12
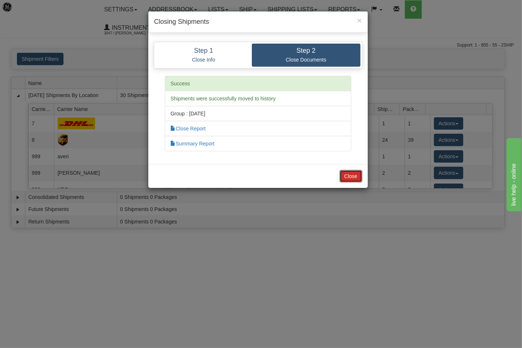
click at [342, 175] on button "Close" at bounding box center [350, 176] width 23 height 12
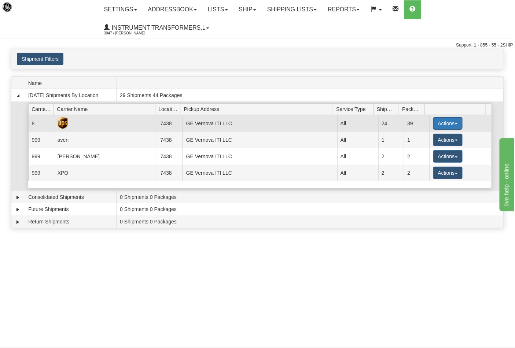
click at [435, 126] on button "Actions" at bounding box center [448, 123] width 29 height 12
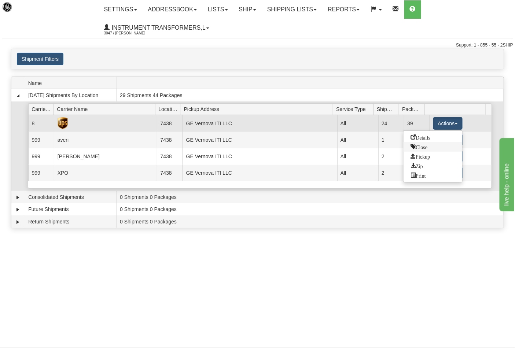
click at [419, 147] on span "Close" at bounding box center [419, 146] width 17 height 5
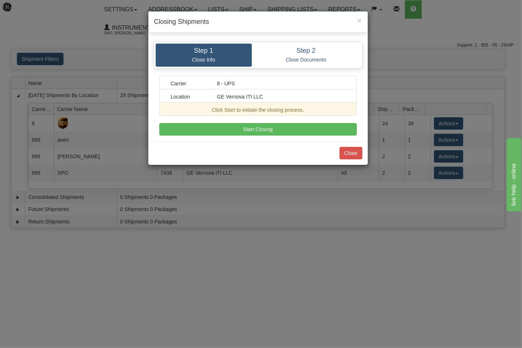
click at [301, 138] on div "Step 1 Close Info Step 2 Close Documents Carrier 8 - UPS Location GE Vernova IT…" at bounding box center [257, 88] width 219 height 105
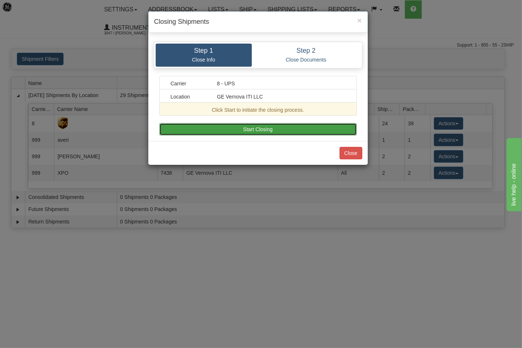
click at [298, 134] on button "Start Closing" at bounding box center [257, 129] width 197 height 12
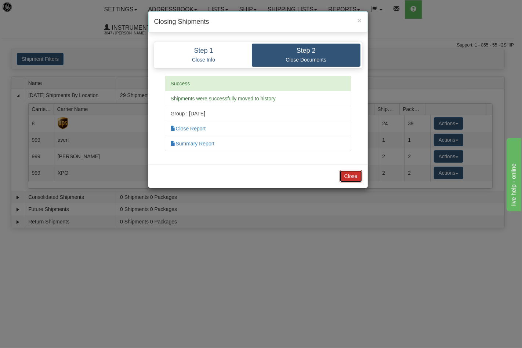
click at [361, 174] on button "Close" at bounding box center [350, 176] width 23 height 12
